Goal: Information Seeking & Learning: Find specific fact

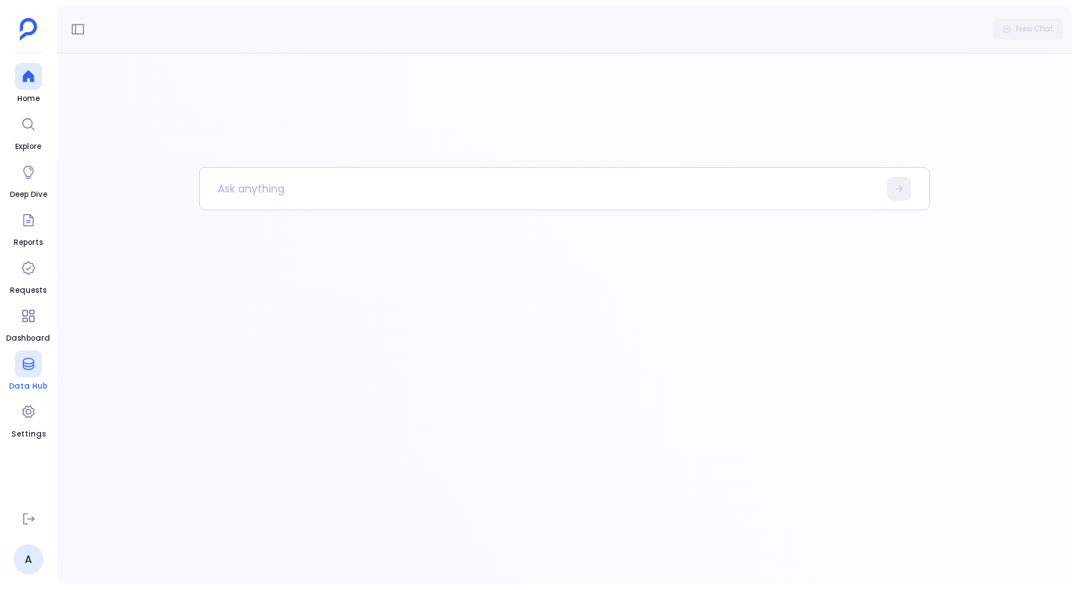
click at [28, 362] on icon at bounding box center [28, 363] width 15 height 15
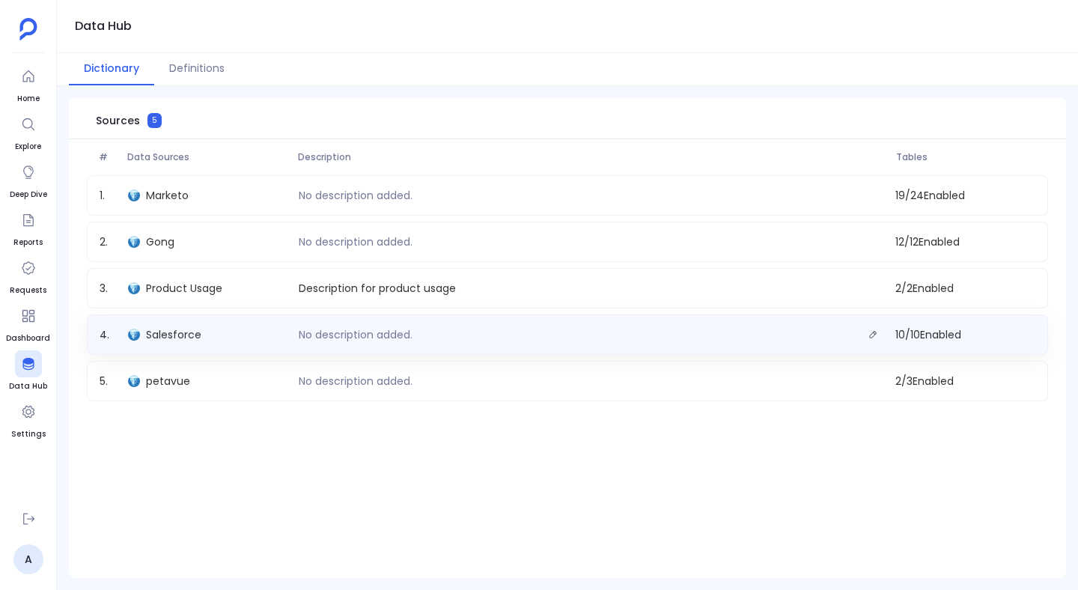
click at [261, 332] on div "Salesforce" at bounding box center [207, 334] width 171 height 21
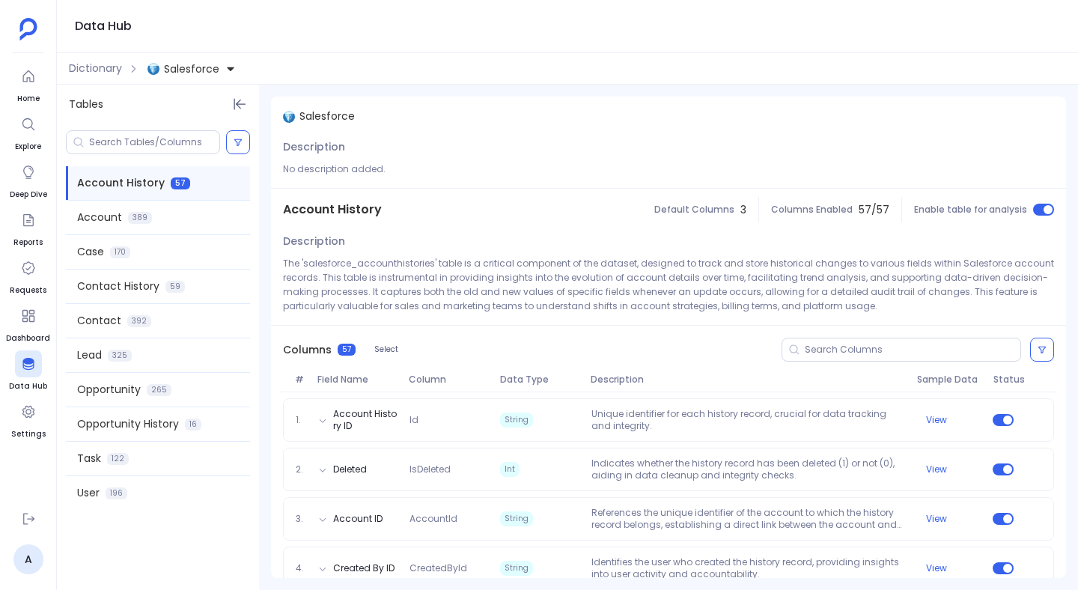
click at [621, 377] on span "Description" at bounding box center [748, 380] width 327 height 12
click at [622, 362] on div "Columns 57 Select" at bounding box center [668, 350] width 795 height 48
click at [609, 384] on span "Description" at bounding box center [748, 380] width 327 height 12
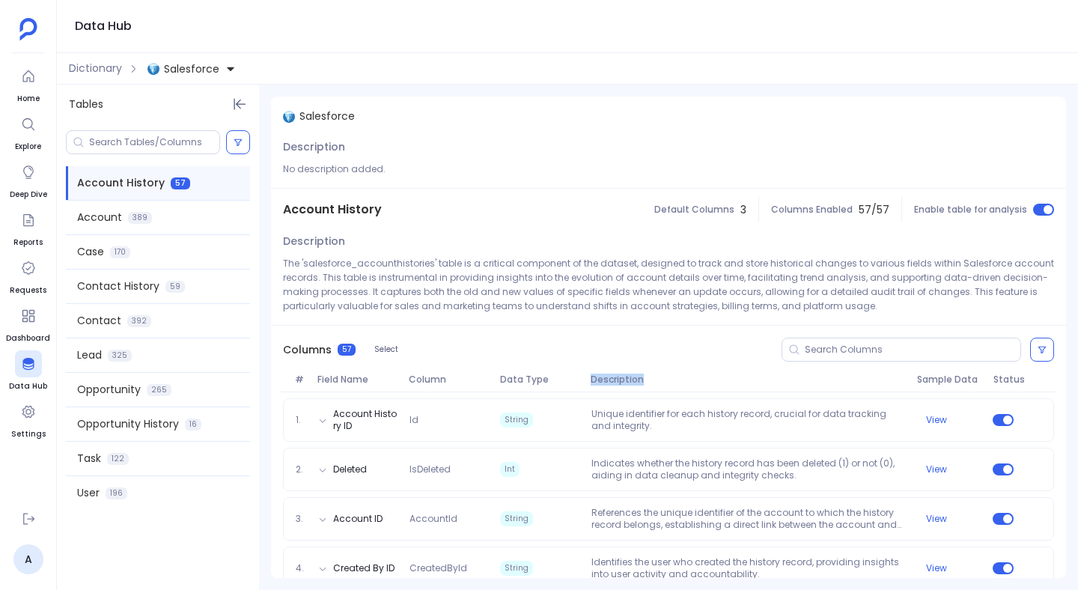
click at [609, 384] on span "Description" at bounding box center [748, 380] width 327 height 12
click at [820, 353] on input at bounding box center [913, 350] width 216 height 12
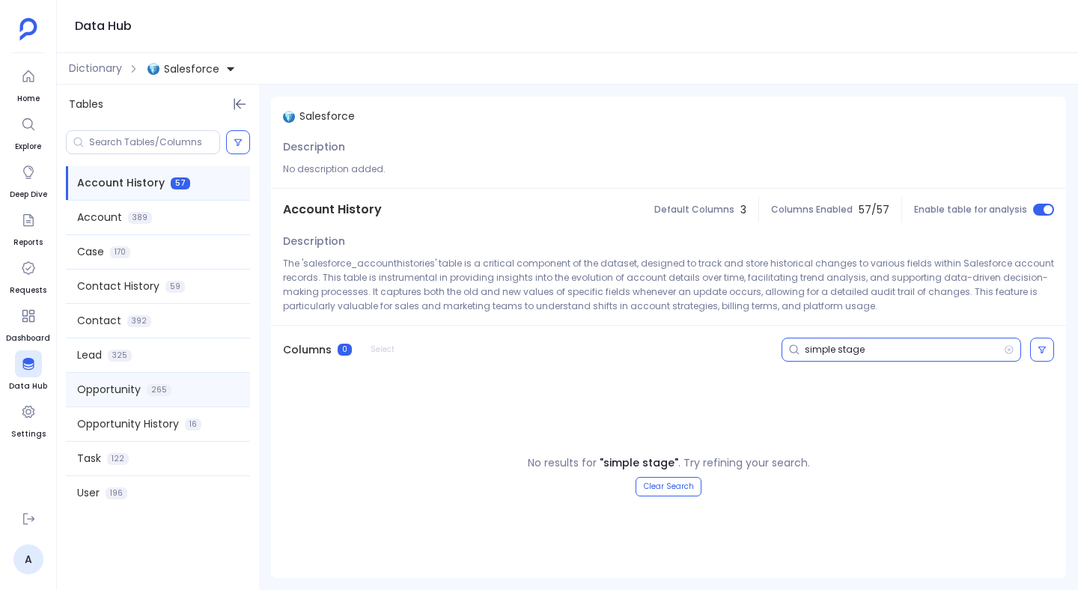
type input "simple stage"
click at [148, 376] on div "Opportunity 265" at bounding box center [158, 390] width 184 height 34
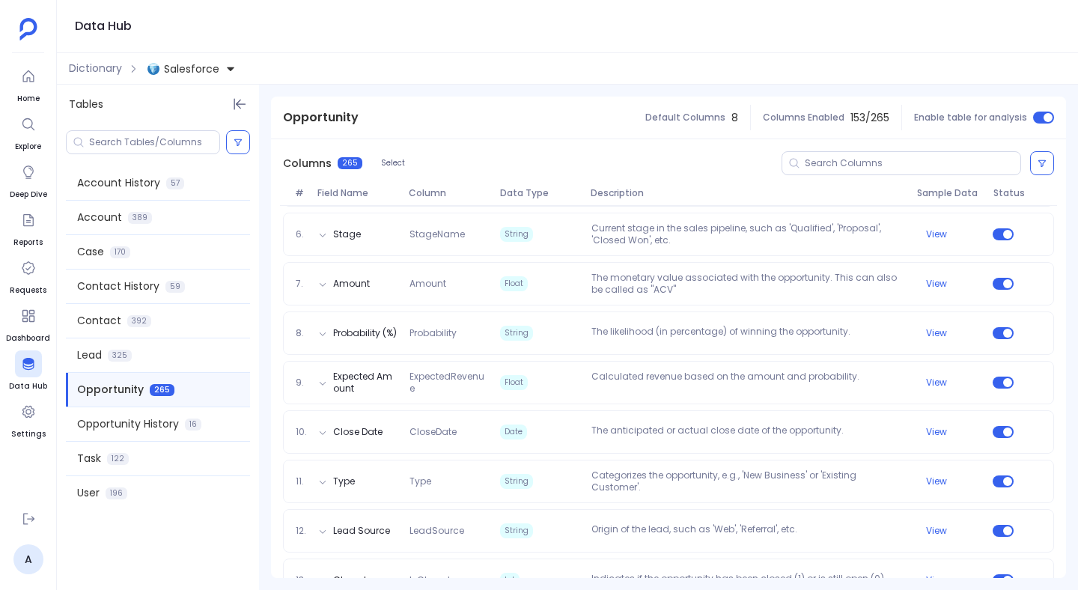
scroll to position [513, 0]
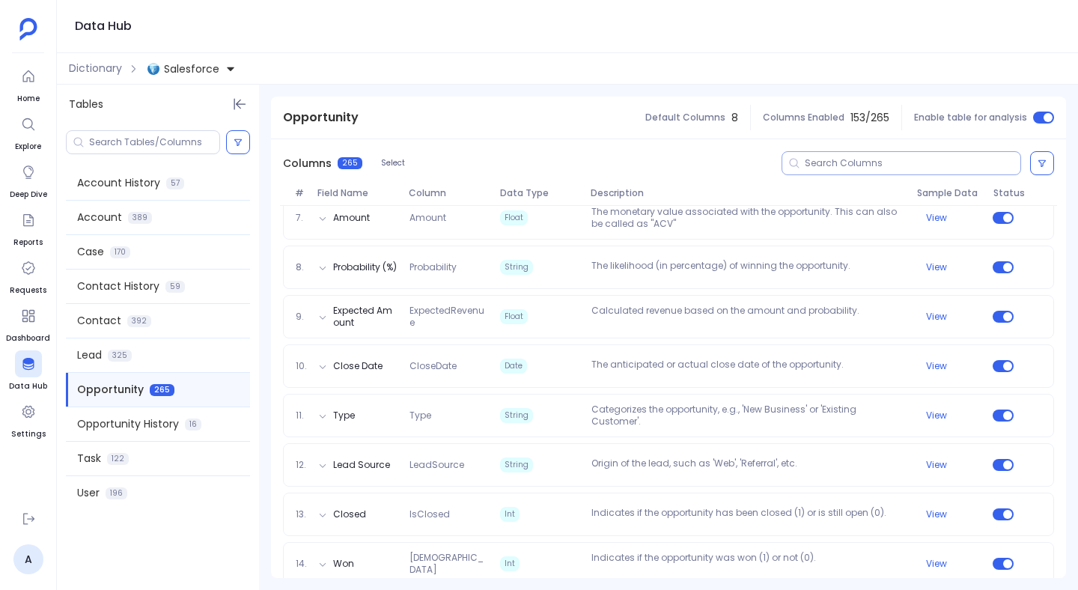
click at [857, 166] on input at bounding box center [913, 163] width 216 height 12
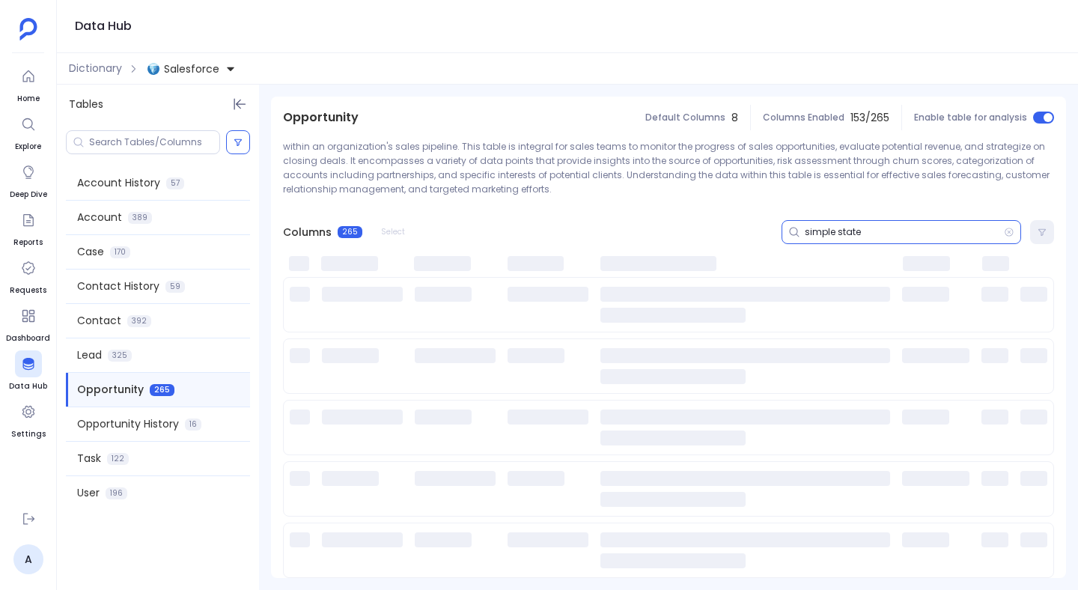
scroll to position [0, 0]
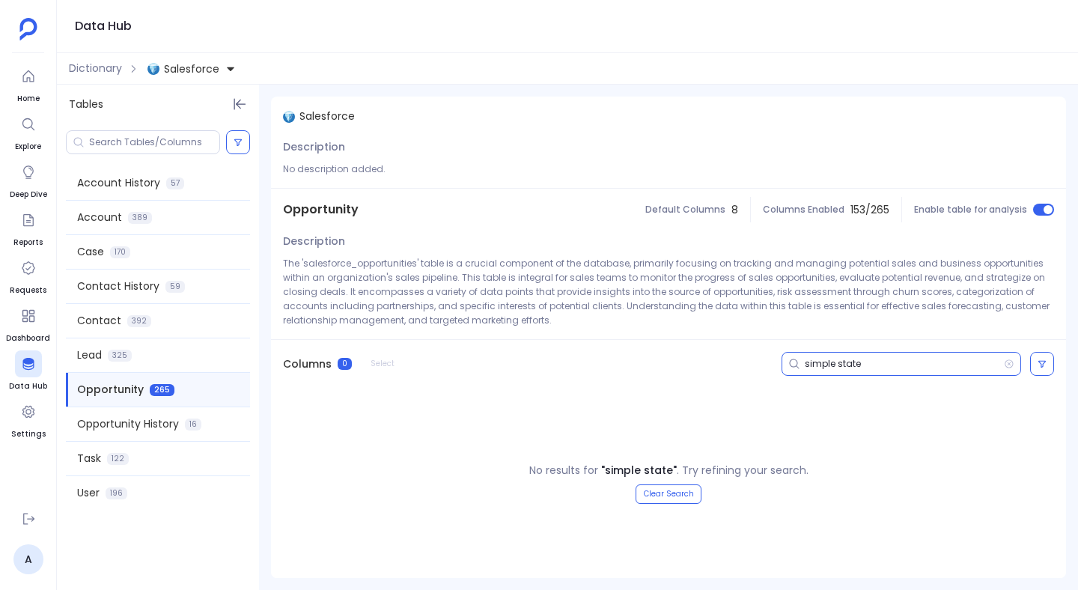
type input "simple state"
click at [729, 380] on div "Columns 0 Select simple state" at bounding box center [668, 364] width 795 height 48
click at [198, 143] on input at bounding box center [154, 142] width 130 height 12
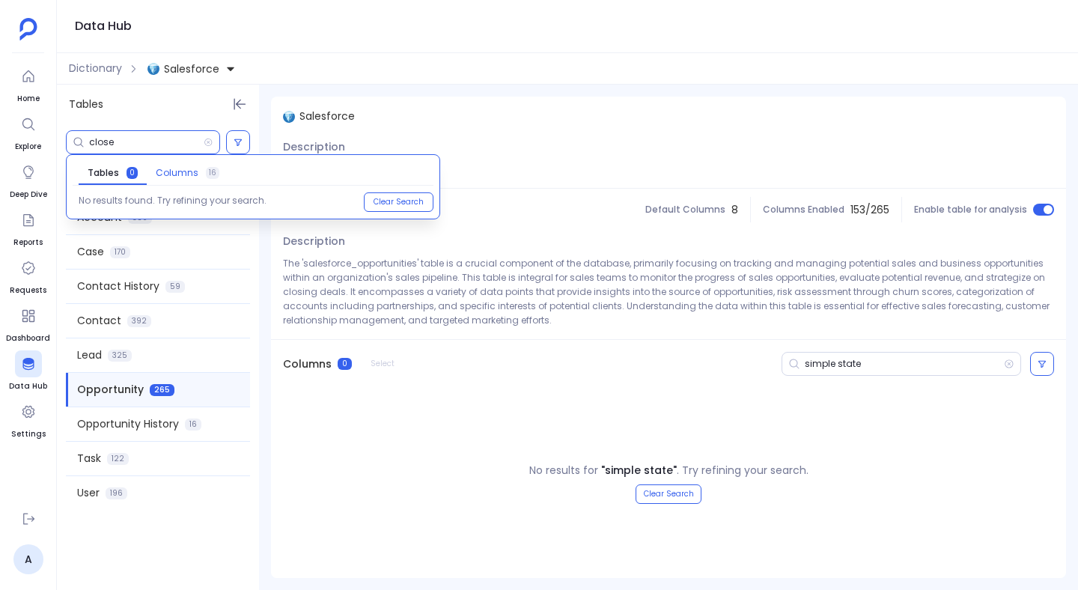
type input "close"
click at [186, 167] on span "Columns" at bounding box center [177, 173] width 43 height 12
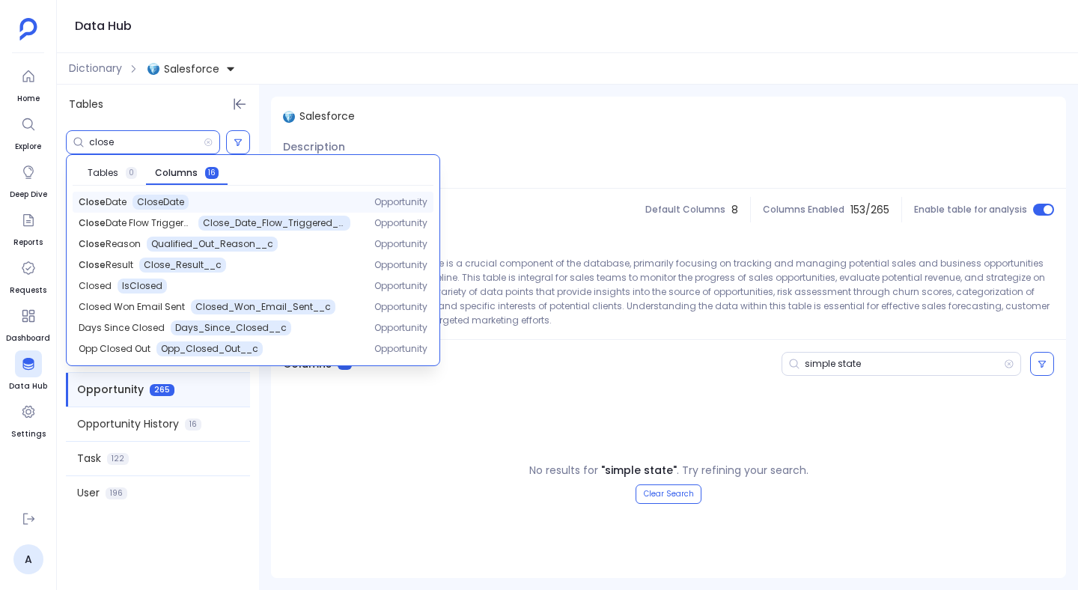
click at [226, 201] on div "Close Date CloseDate" at bounding box center [215, 202] width 272 height 15
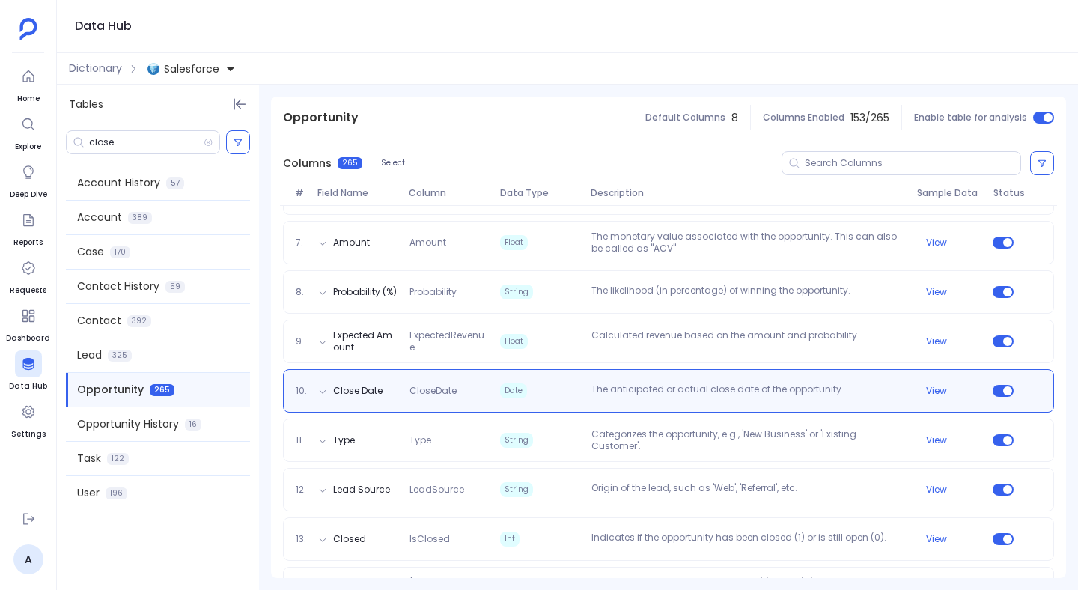
scroll to position [541, 0]
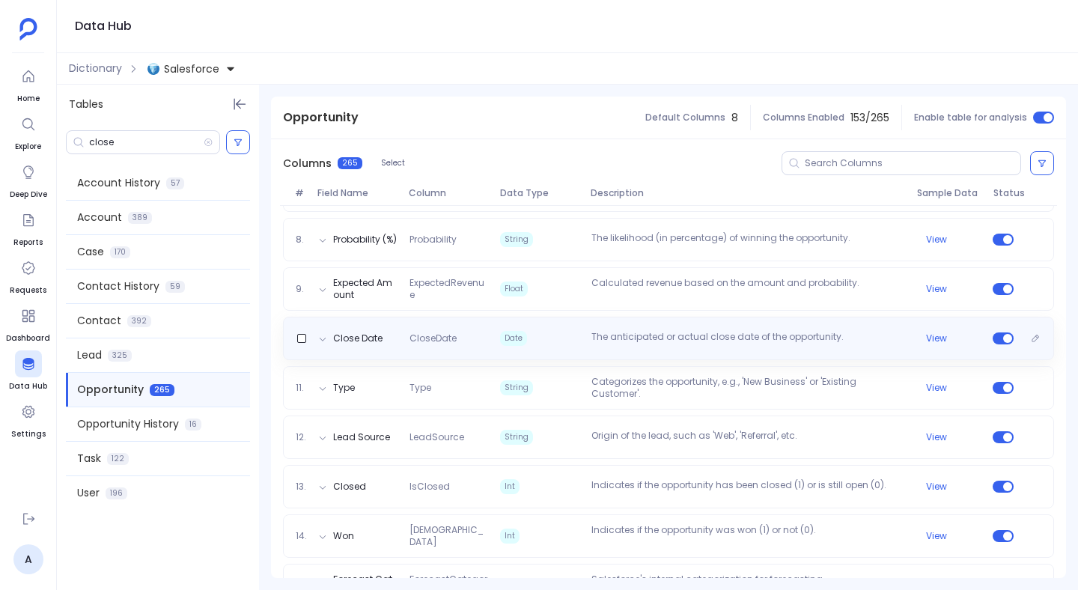
click at [498, 344] on span "Date" at bounding box center [539, 338] width 91 height 15
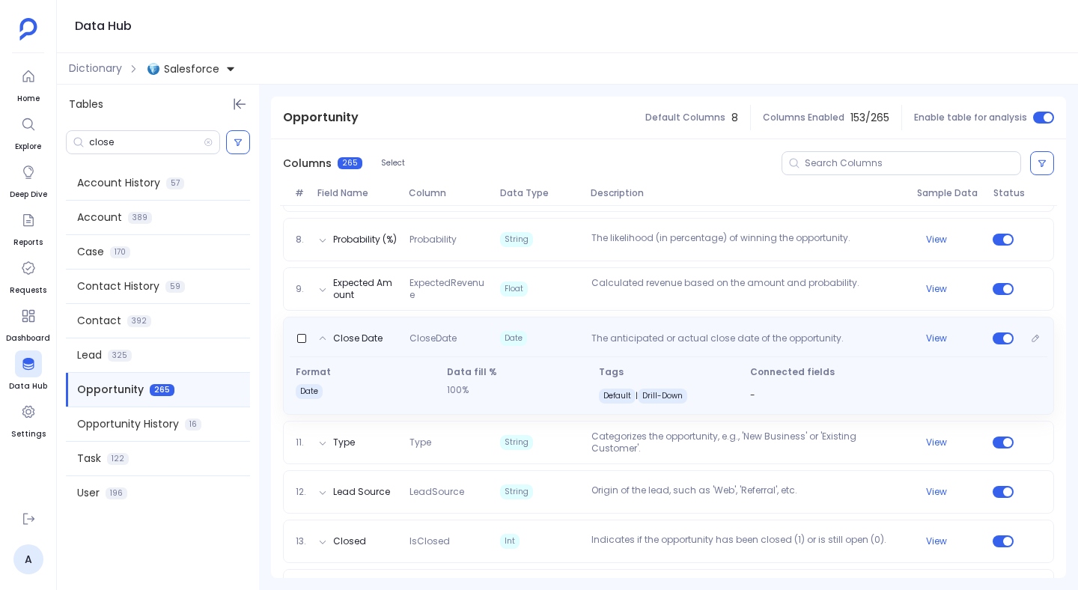
click at [566, 374] on span "Data fill %" at bounding box center [516, 372] width 139 height 12
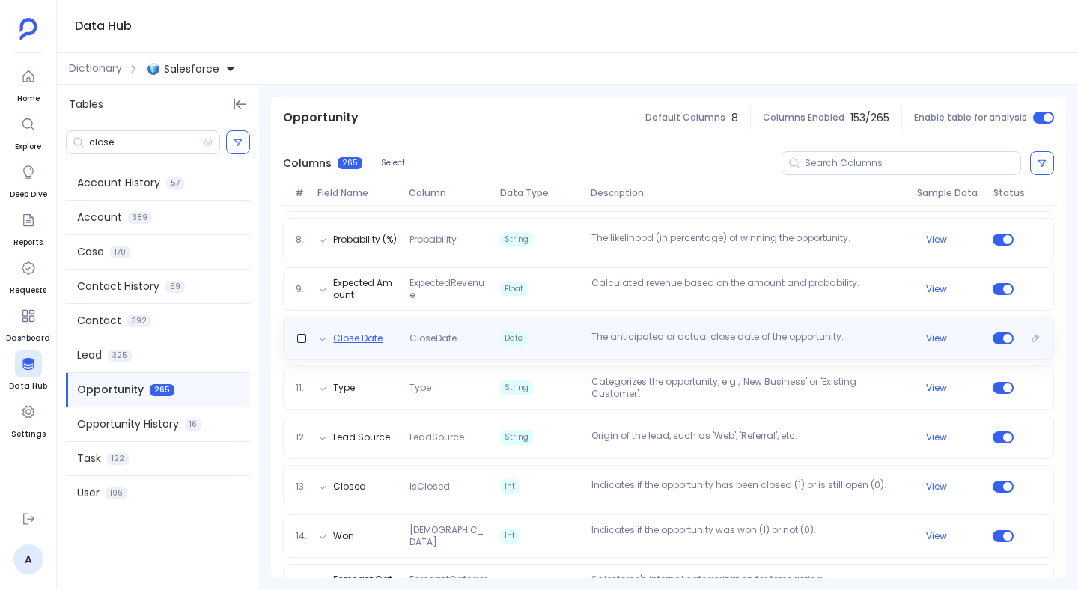
click at [371, 342] on button "Close Date" at bounding box center [357, 339] width 49 height 12
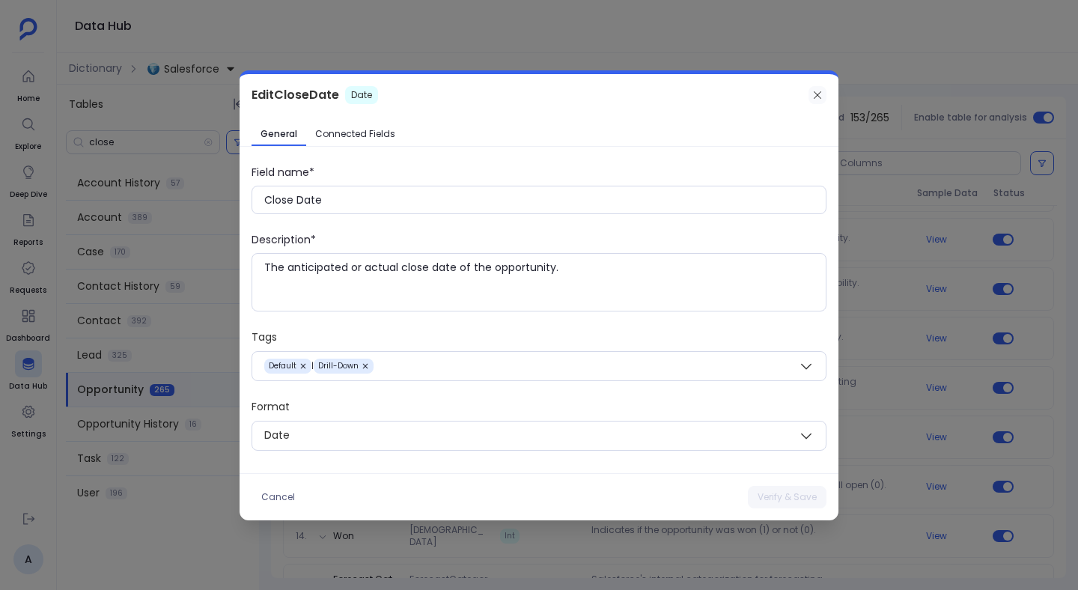
click at [819, 89] on icon at bounding box center [818, 95] width 12 height 12
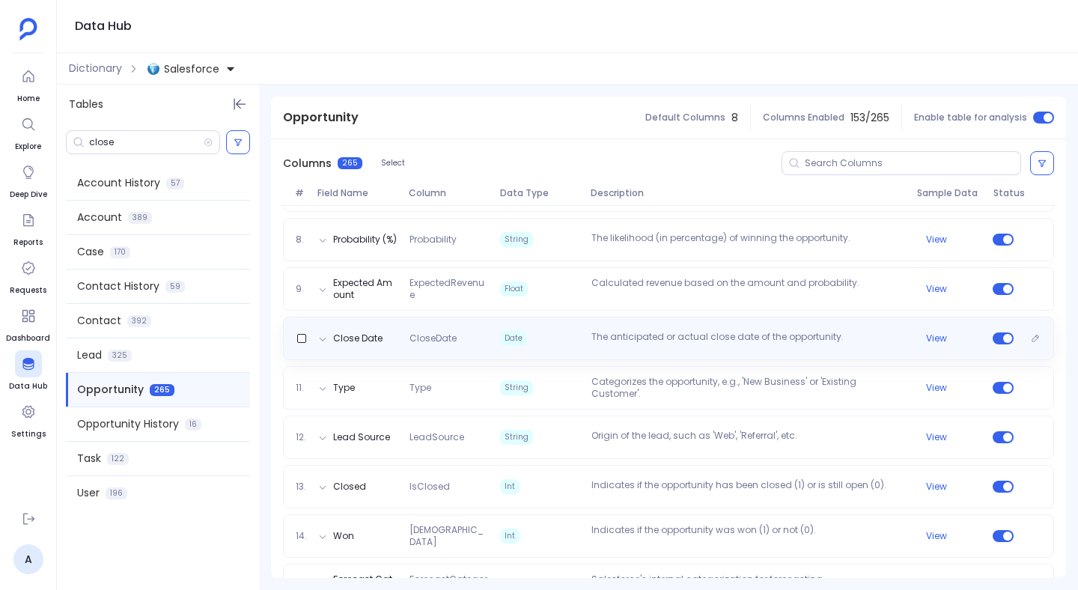
click at [519, 350] on div "Close Date CloseDate Date The anticipated or actual close date of the opportuni…" at bounding box center [668, 338] width 771 height 43
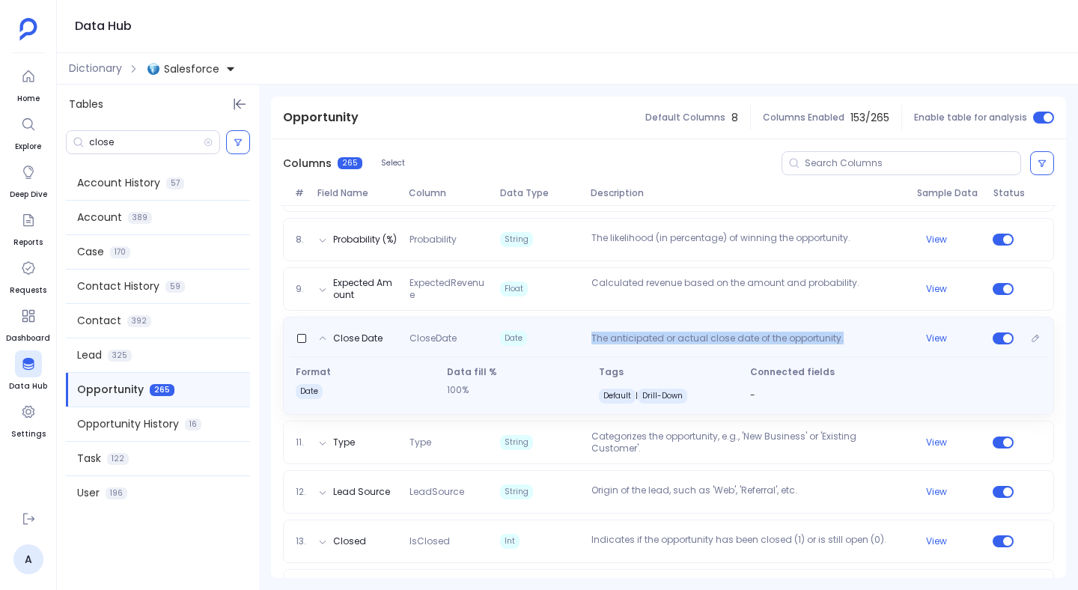
copy p "The anticipated or actual close date of the opportunity."
drag, startPoint x: 589, startPoint y: 341, endPoint x: 847, endPoint y: 343, distance: 257.6
click at [847, 343] on p "The anticipated or actual close date of the opportunity." at bounding box center [749, 340] width 326 height 15
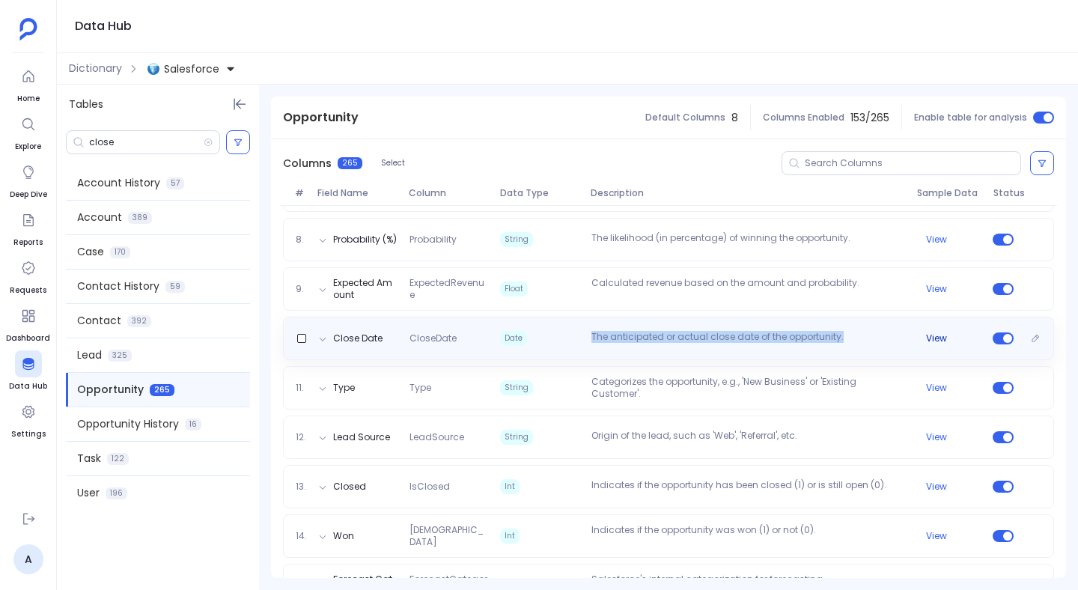
click at [939, 338] on button "View" at bounding box center [936, 339] width 21 height 12
